Goal: Transaction & Acquisition: Obtain resource

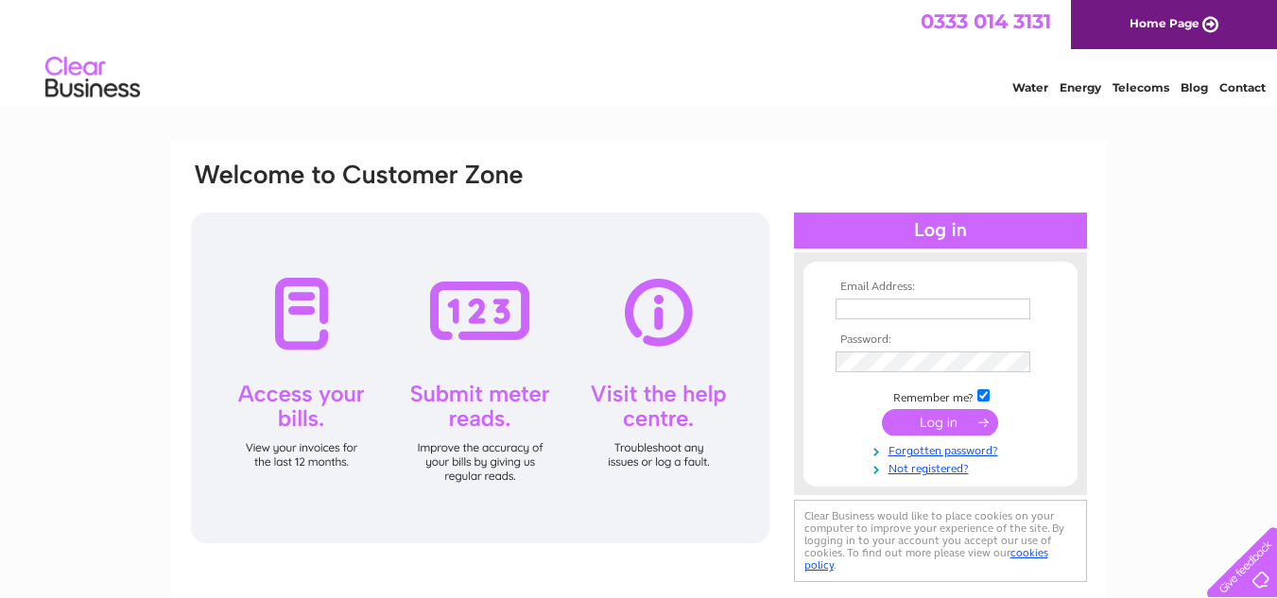
click at [852, 307] on input "text" at bounding box center [932, 309] width 195 height 21
type input "c.mclaughlin16@yahoo.co.uk"
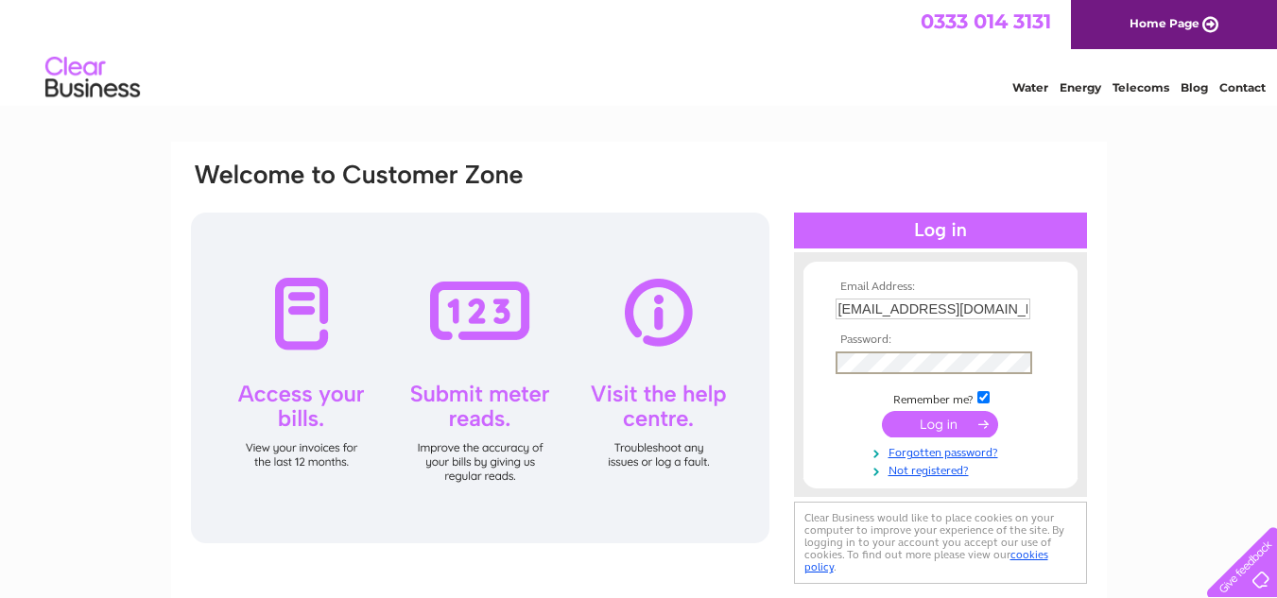
click at [957, 417] on input "submit" at bounding box center [940, 424] width 116 height 26
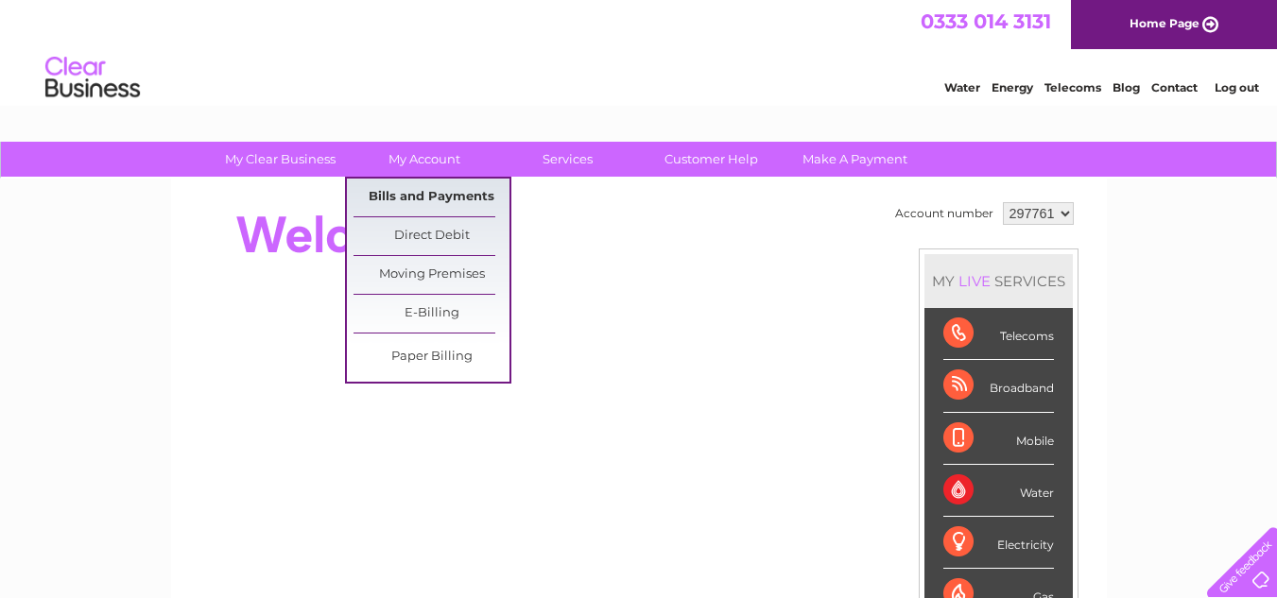
click at [419, 193] on link "Bills and Payments" at bounding box center [431, 198] width 156 height 38
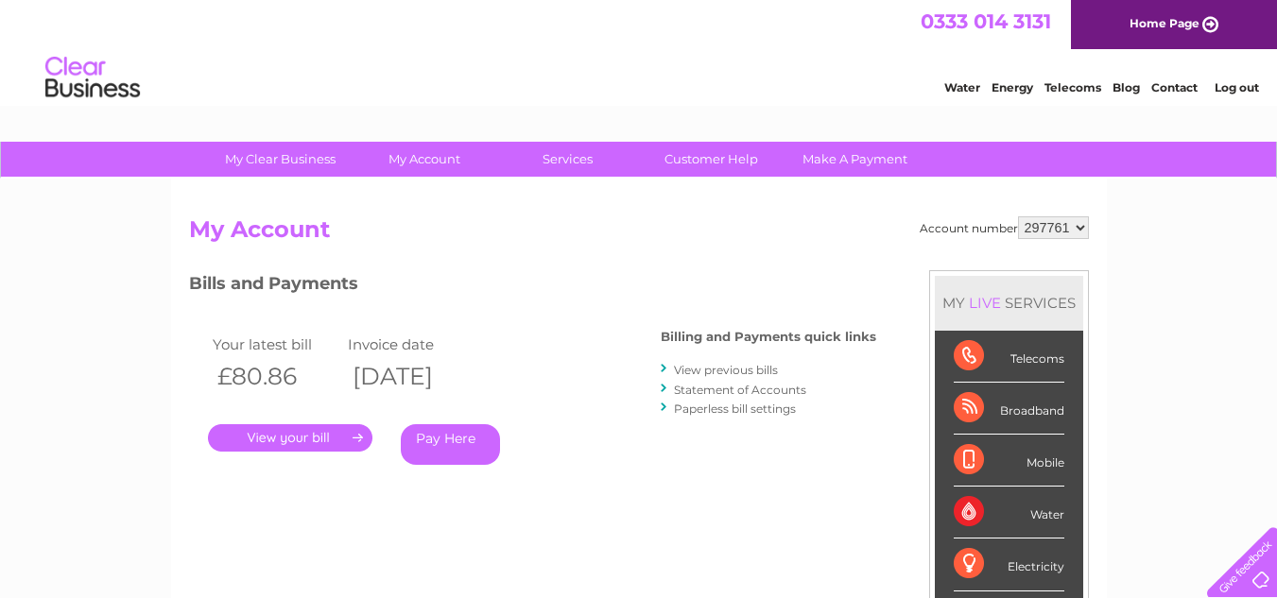
click at [307, 433] on link "." at bounding box center [290, 437] width 164 height 27
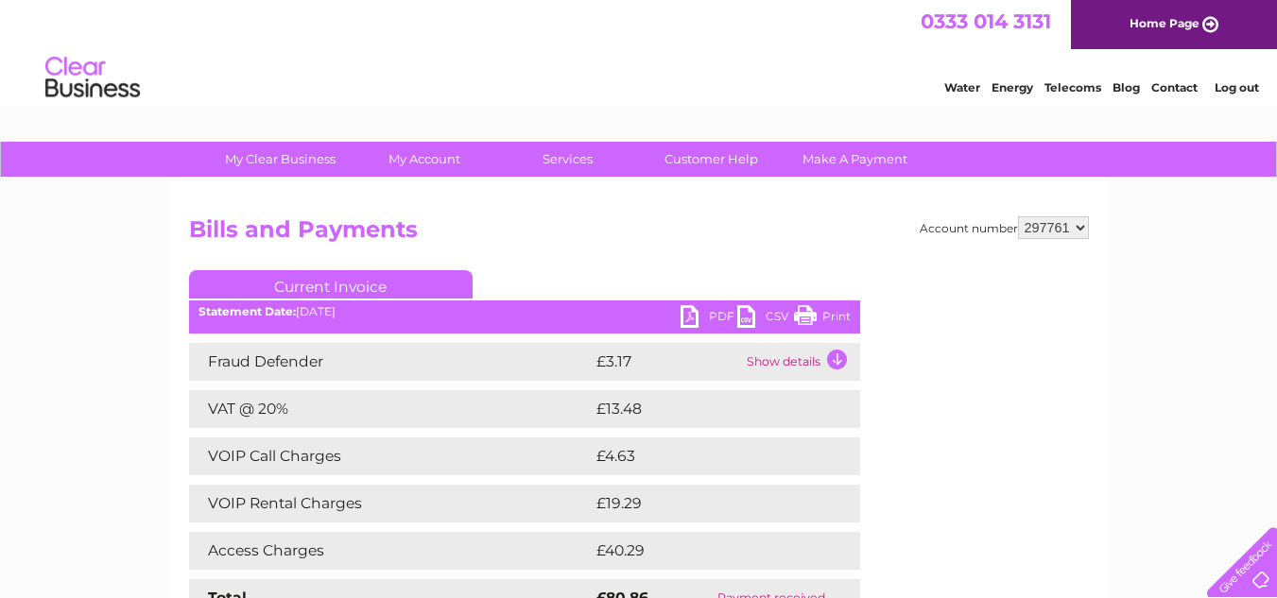
click at [689, 312] on link "PDF" at bounding box center [708, 318] width 57 height 27
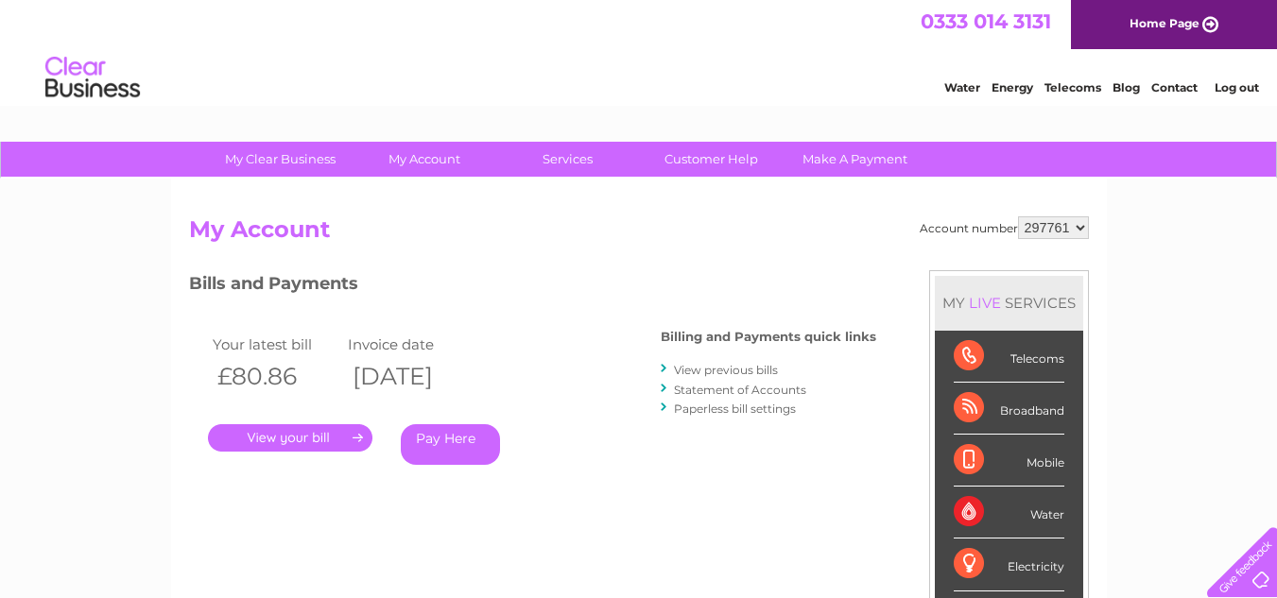
click at [765, 371] on link "View previous bills" at bounding box center [726, 370] width 104 height 14
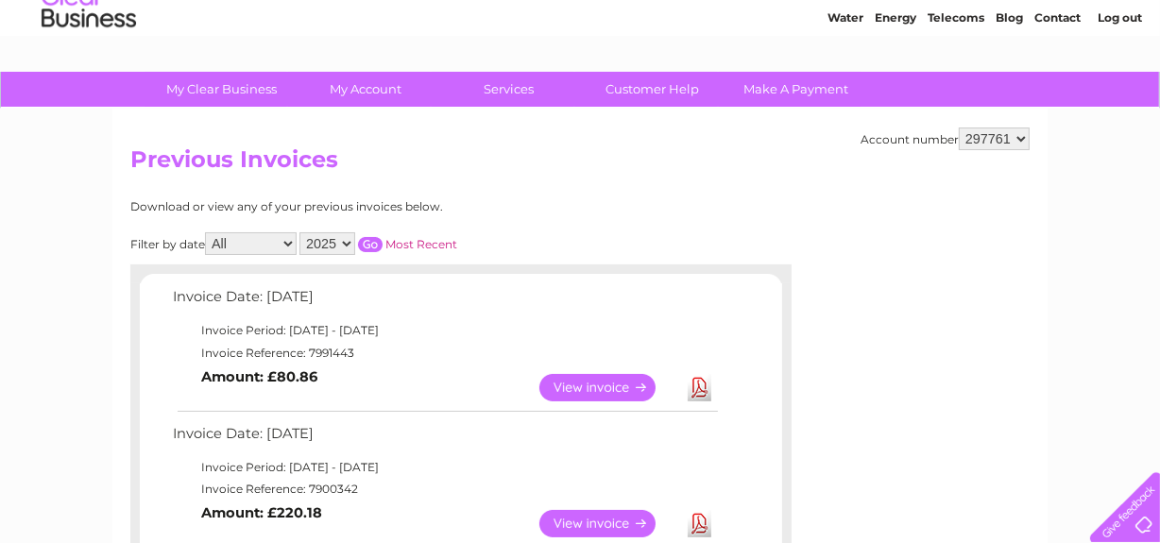
scroll to position [230, 0]
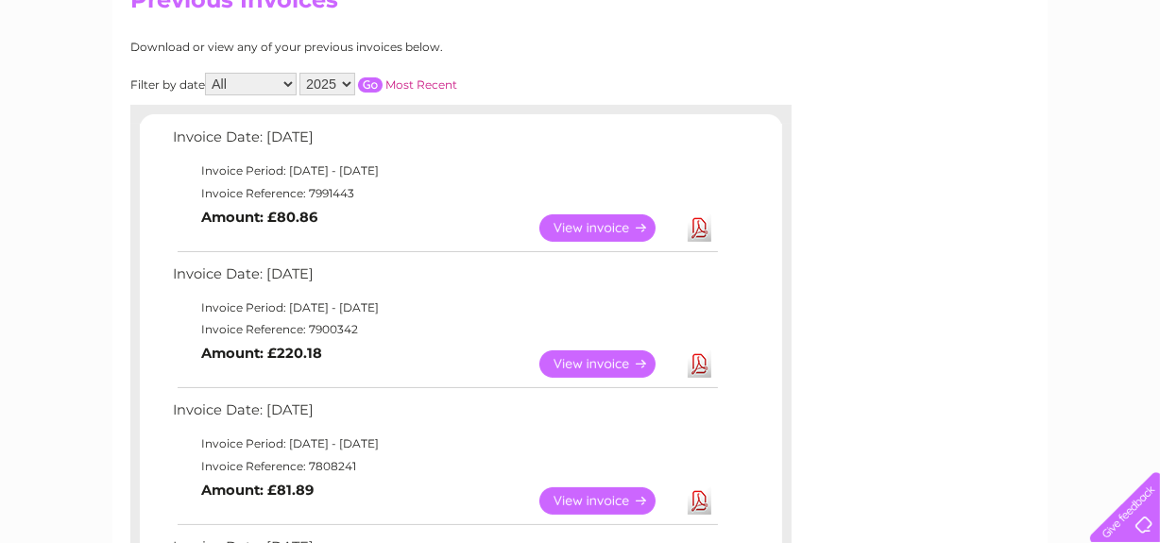
click at [593, 369] on link "View" at bounding box center [609, 364] width 139 height 27
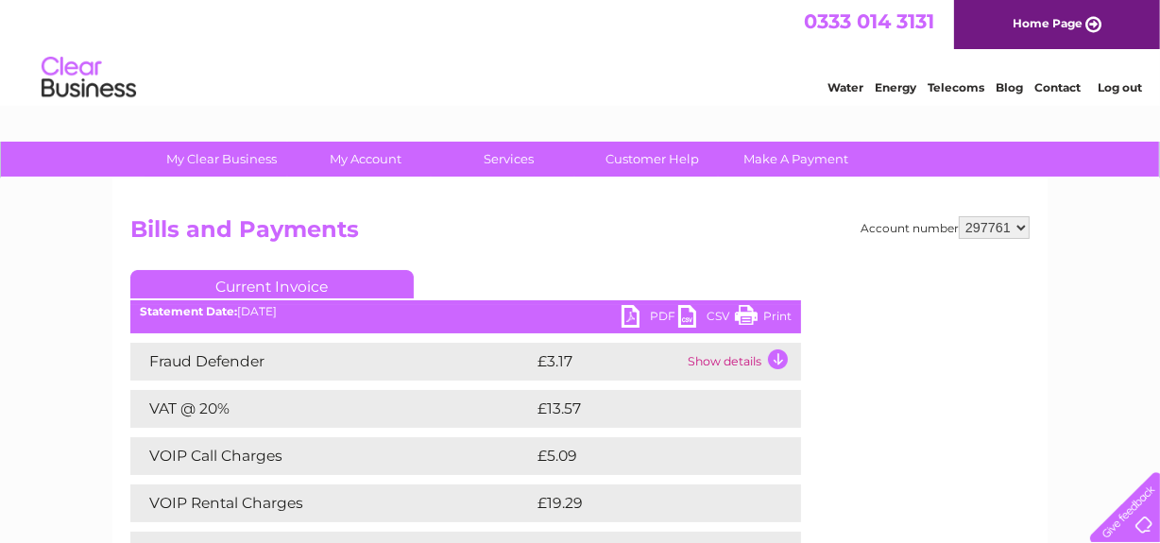
click at [636, 319] on link "PDF" at bounding box center [650, 318] width 57 height 27
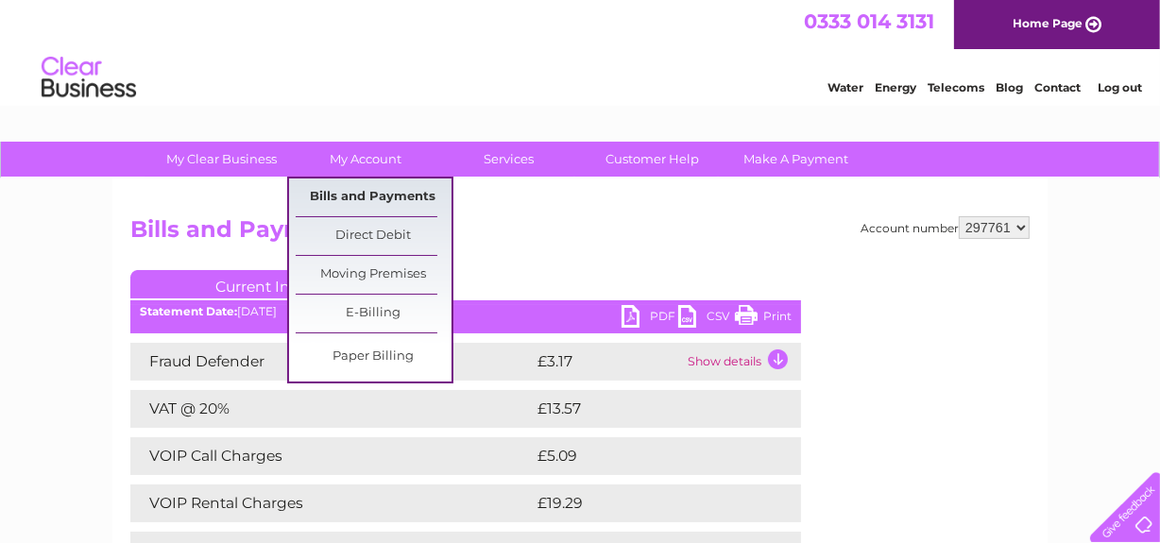
click at [390, 195] on link "Bills and Payments" at bounding box center [374, 198] width 156 height 38
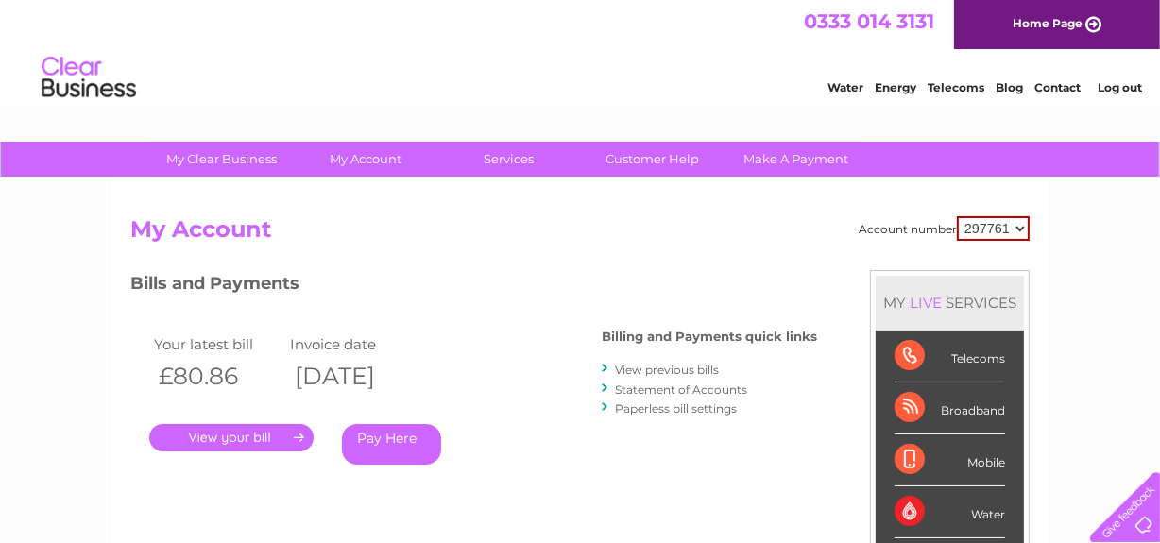
click at [664, 369] on link "View previous bills" at bounding box center [667, 370] width 104 height 14
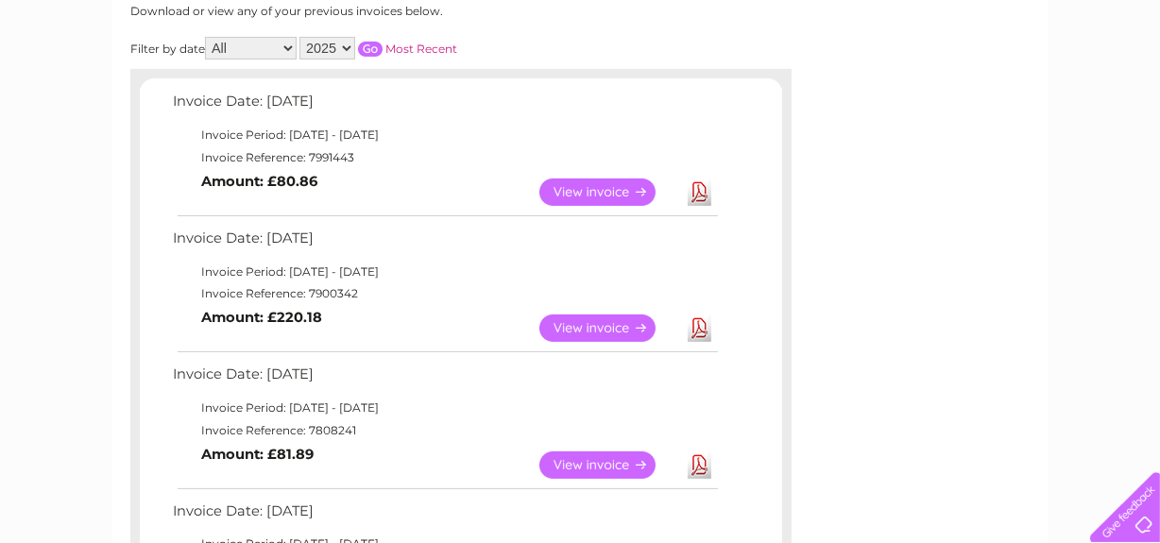
scroll to position [275, 0]
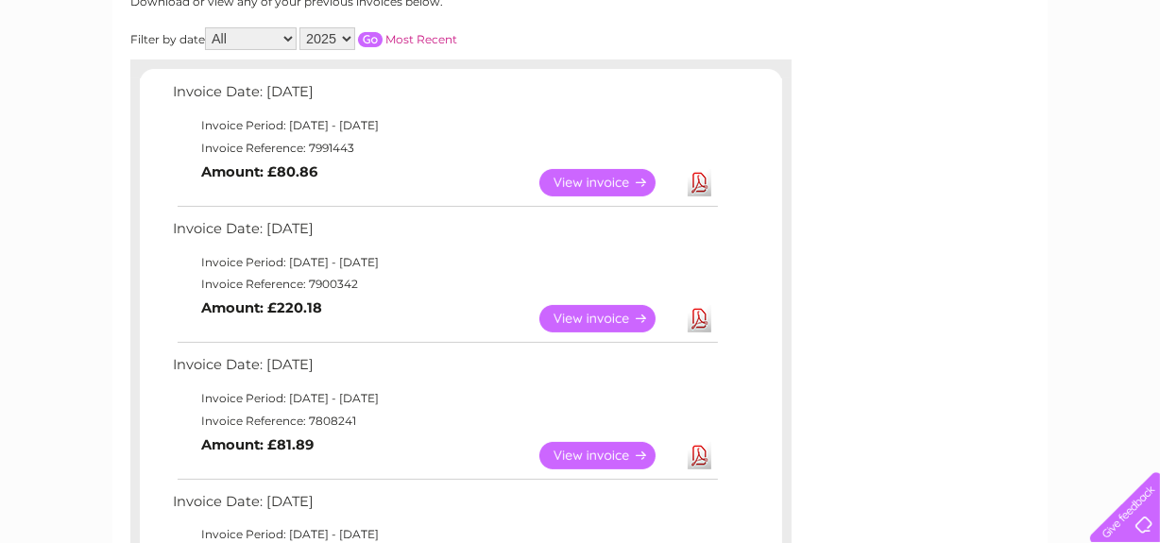
click at [594, 453] on link "View" at bounding box center [609, 455] width 139 height 27
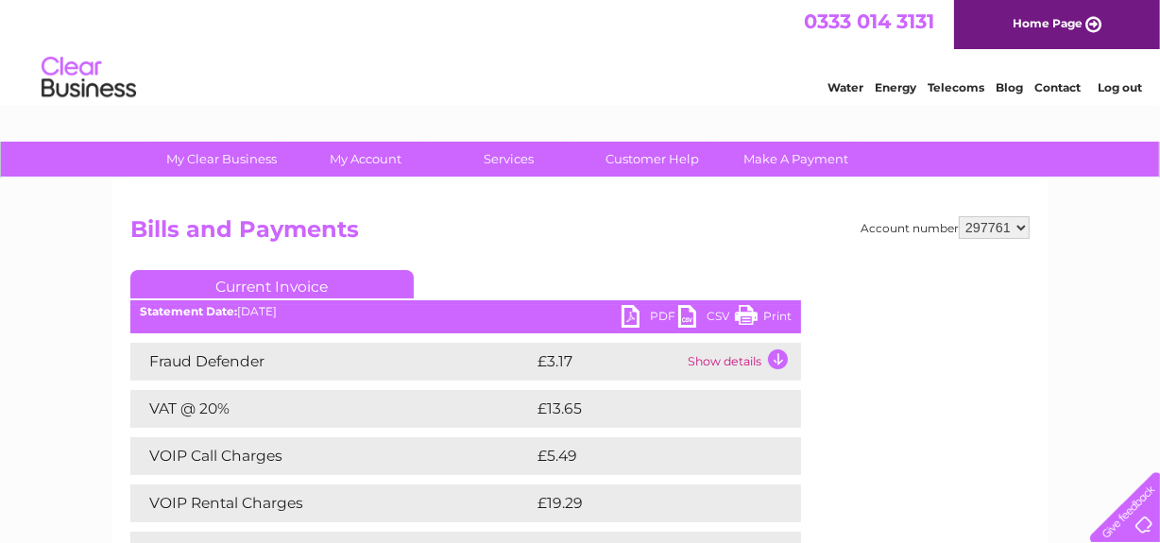
click at [632, 318] on link "PDF" at bounding box center [650, 318] width 57 height 27
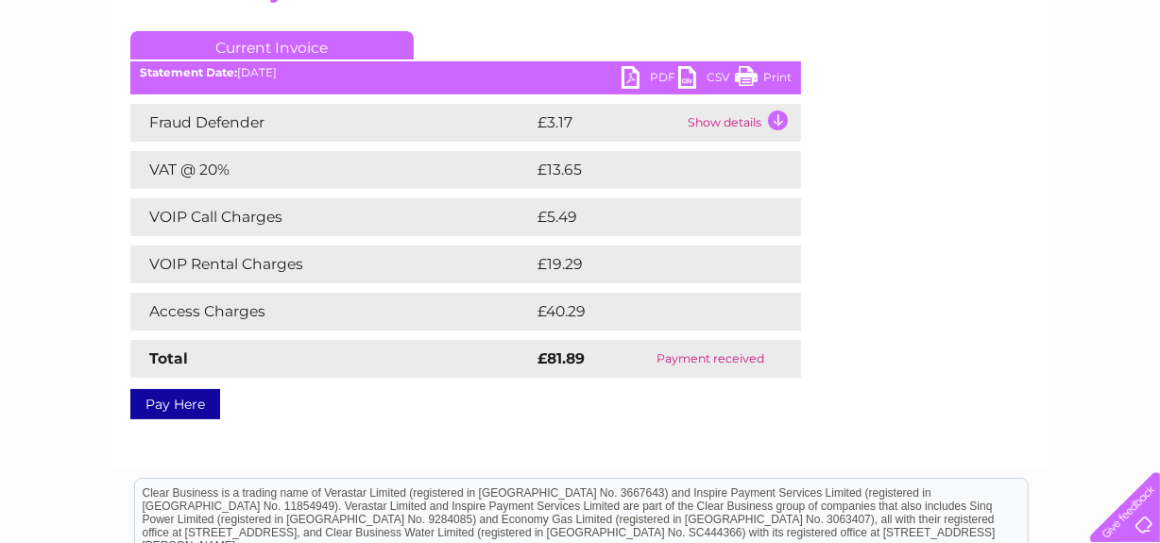
scroll to position [250, 0]
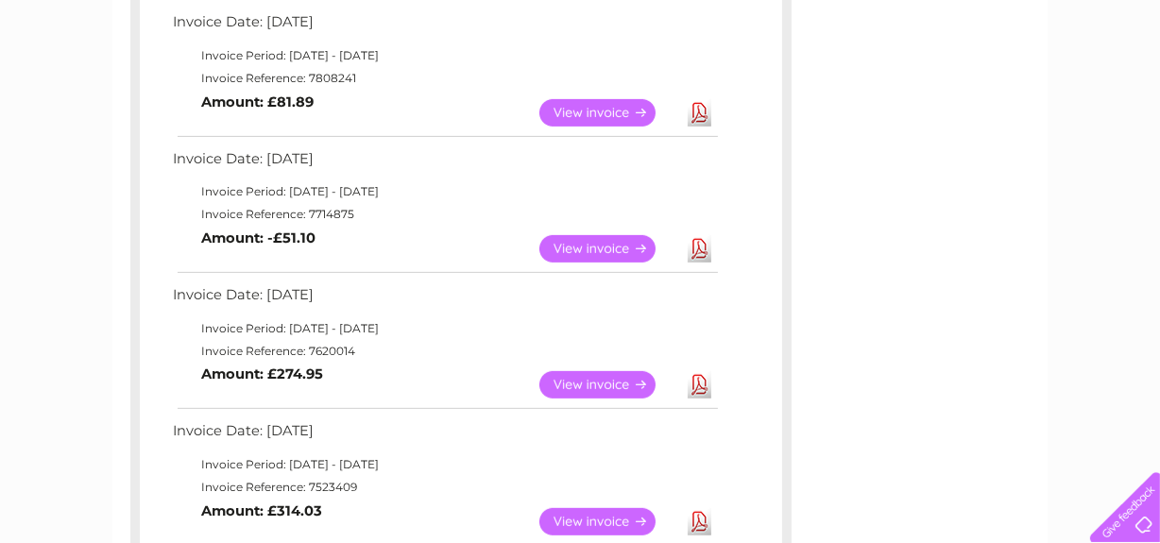
scroll to position [624, 0]
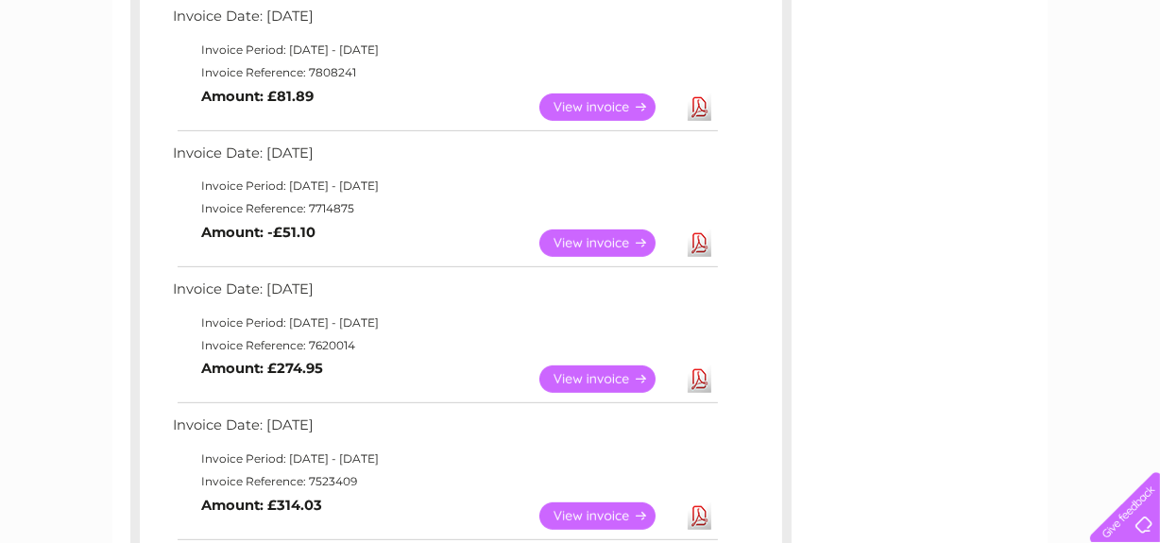
click at [614, 238] on link "View" at bounding box center [609, 243] width 139 height 27
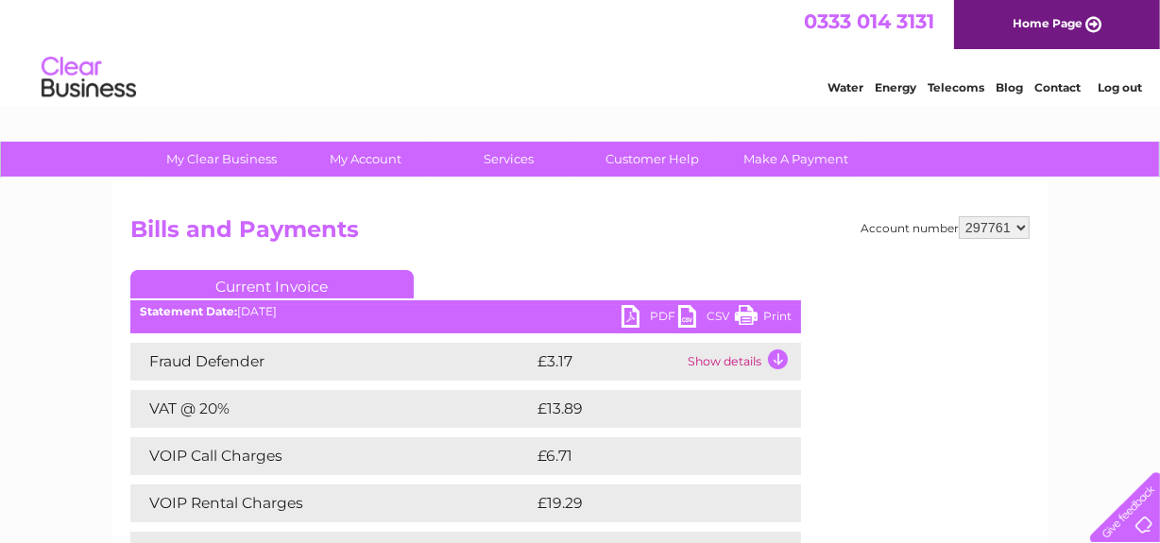
click at [652, 312] on link "PDF" at bounding box center [650, 318] width 57 height 27
drag, startPoint x: 1165, startPoint y: 233, endPoint x: 1127, endPoint y: 40, distance: 197.4
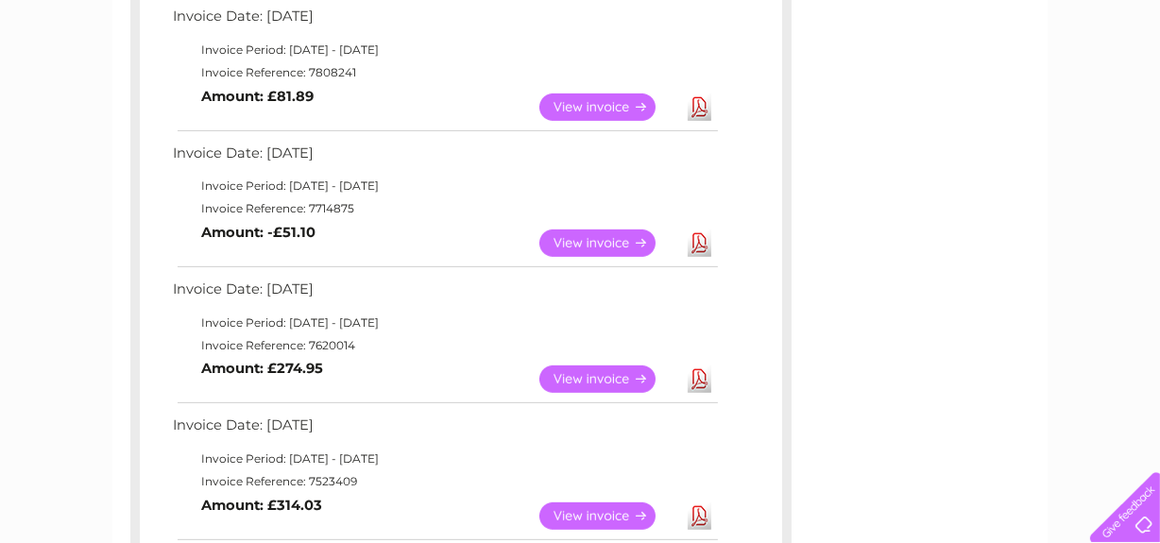
click at [596, 381] on link "View" at bounding box center [609, 379] width 139 height 27
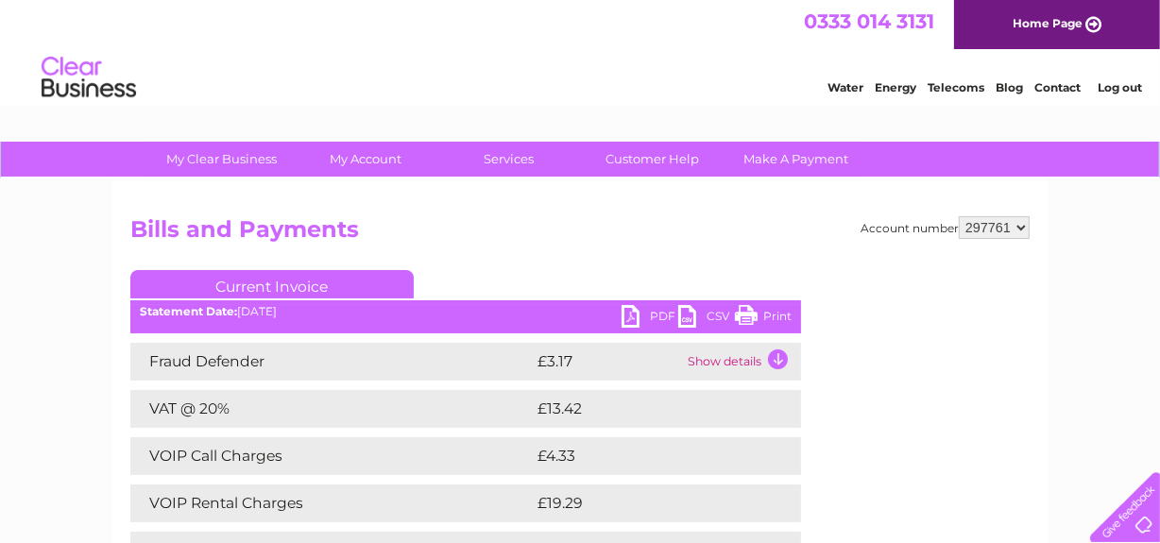
click at [646, 315] on link "PDF" at bounding box center [650, 318] width 57 height 27
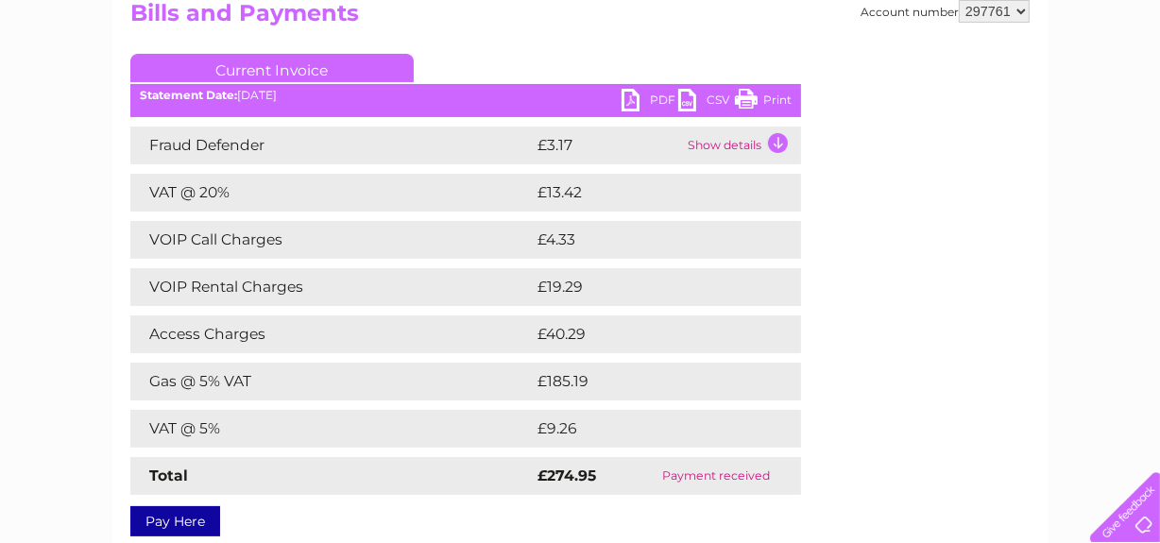
scroll to position [146, 0]
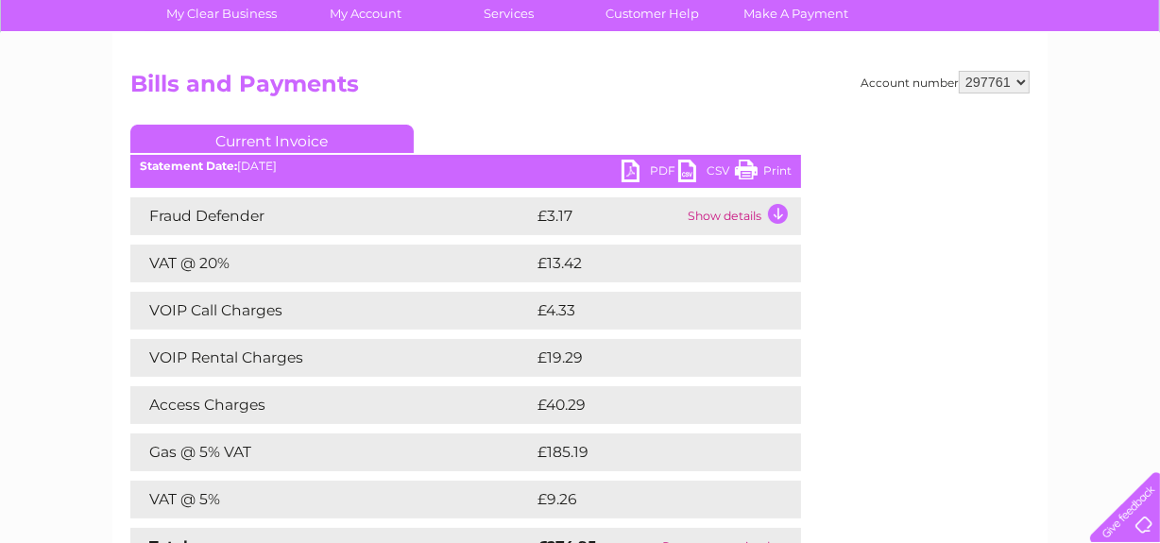
drag, startPoint x: 1156, startPoint y: 191, endPoint x: 1155, endPoint y: 65, distance: 125.7
click at [1155, 65] on div "My Clear Business Login Details My Details My Preferences Link Account My Accou…" at bounding box center [580, 469] width 1160 height 947
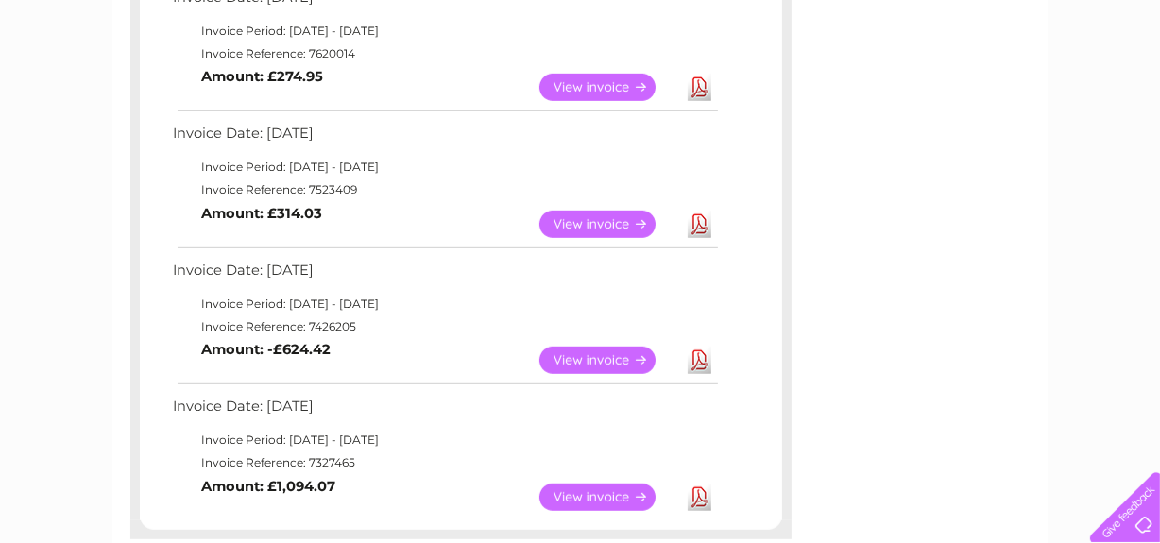
scroll to position [925, 0]
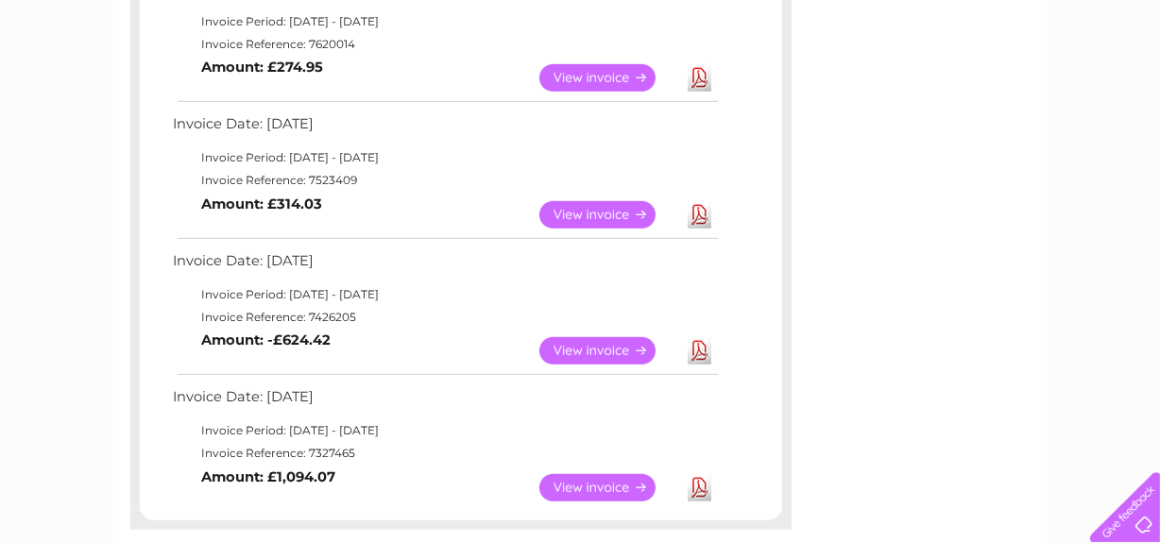
click at [606, 216] on link "View" at bounding box center [609, 214] width 139 height 27
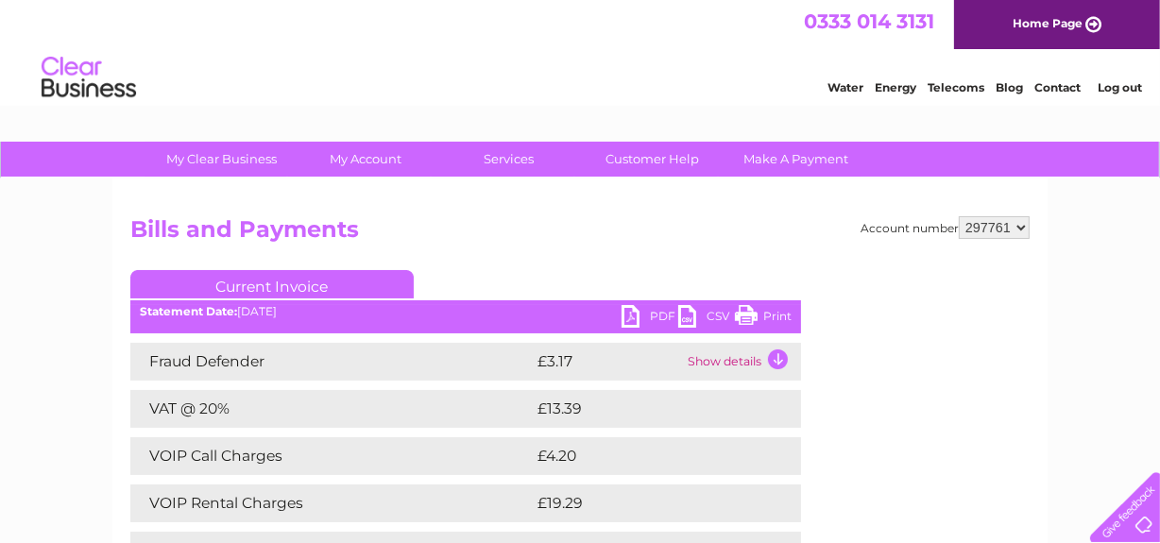
click at [638, 317] on link "PDF" at bounding box center [650, 318] width 57 height 27
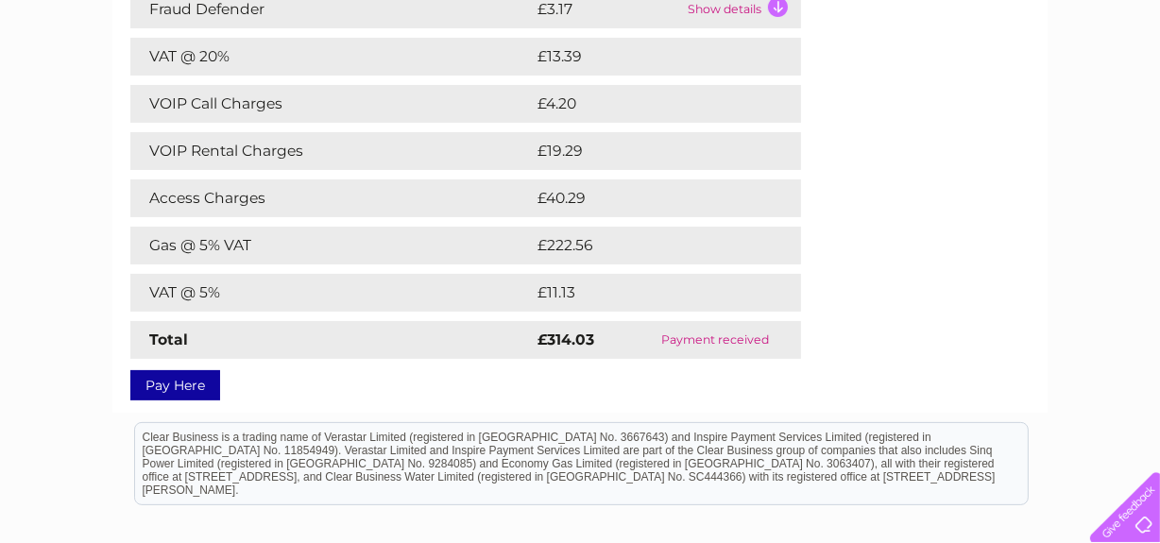
scroll to position [362, 0]
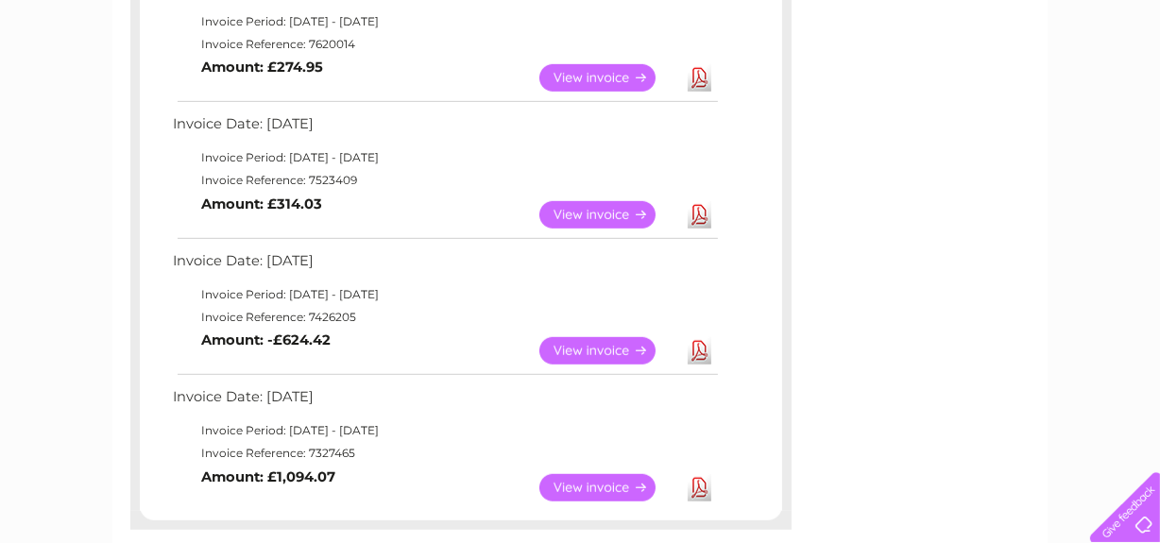
click at [609, 350] on link "View" at bounding box center [609, 350] width 139 height 27
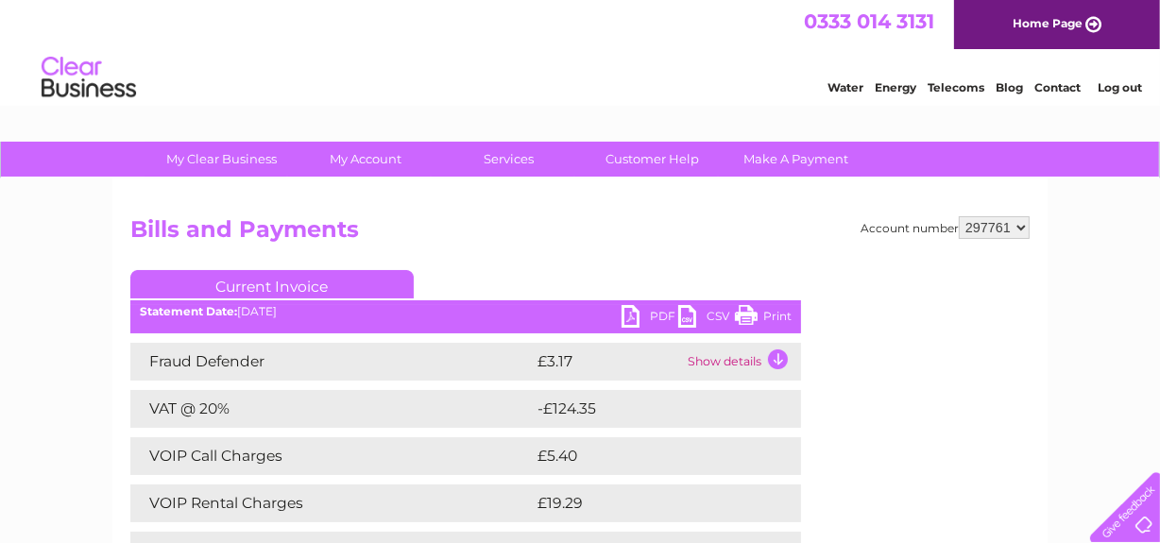
click at [644, 318] on link "PDF" at bounding box center [650, 318] width 57 height 27
click at [215, 69] on div "Water Energy Telecoms Blog Contact Log out" at bounding box center [580, 79] width 1160 height 61
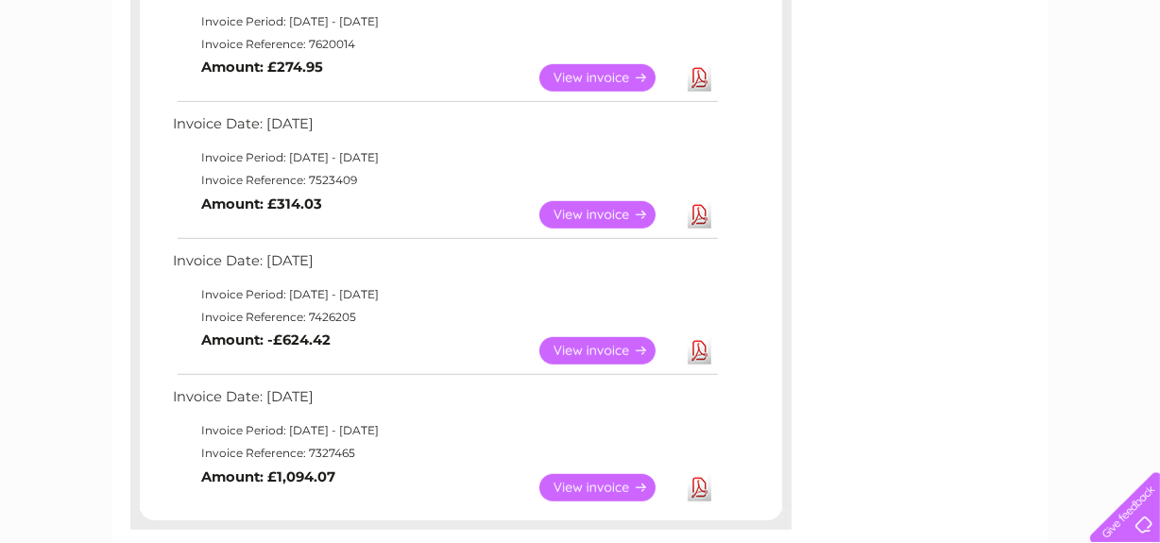
click at [627, 487] on link "View" at bounding box center [609, 487] width 139 height 27
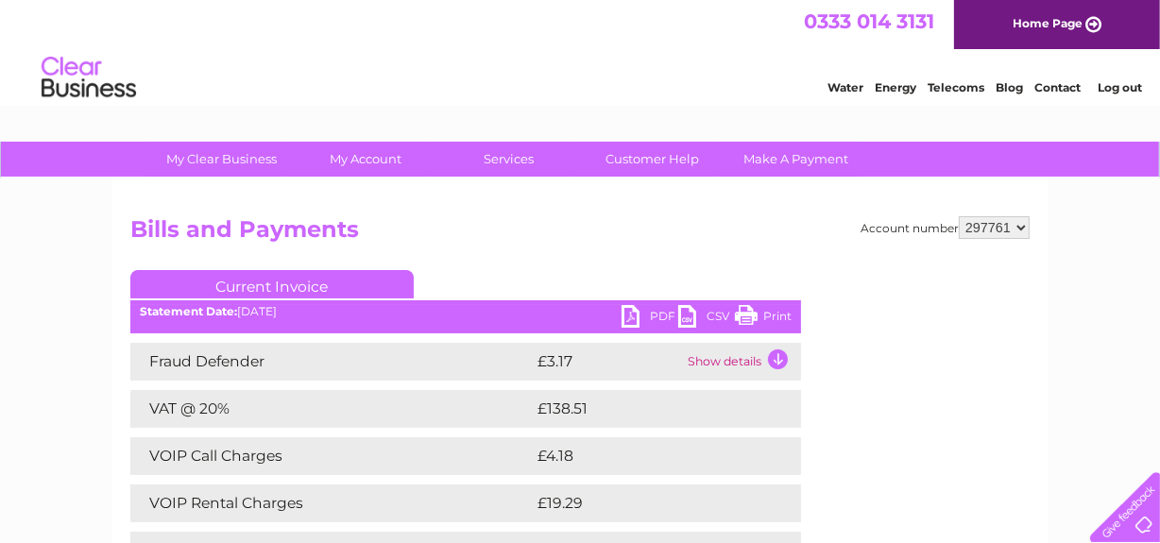
click at [653, 309] on link "PDF" at bounding box center [650, 318] width 57 height 27
click at [1120, 93] on link "Log out" at bounding box center [1120, 87] width 44 height 14
